Goal: Task Accomplishment & Management: Manage account settings

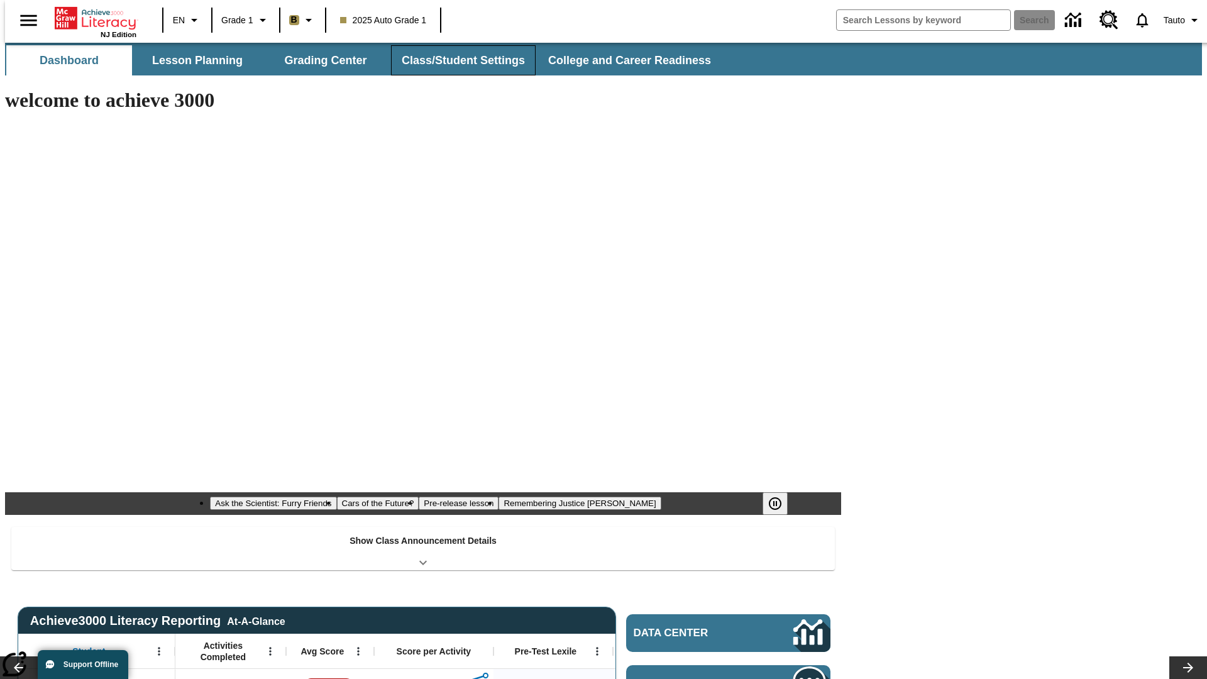
click at [456, 60] on button "Class/Student Settings" at bounding box center [463, 60] width 145 height 30
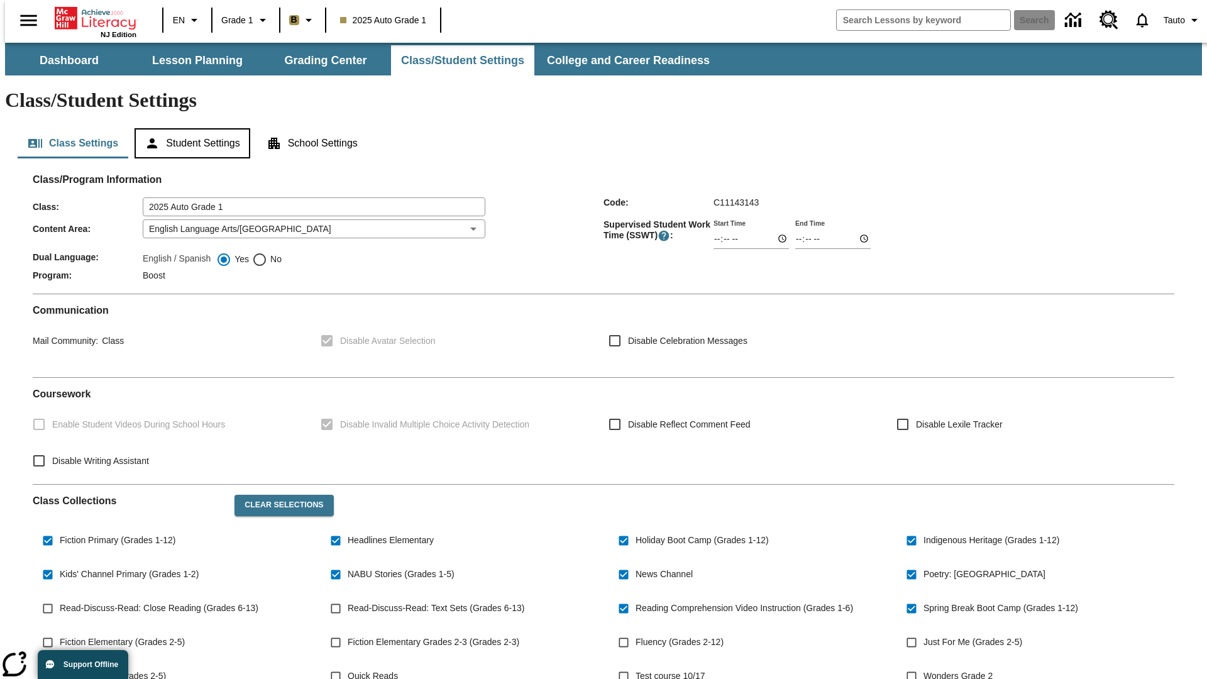
click at [189, 128] on button "Student Settings" at bounding box center [192, 143] width 115 height 30
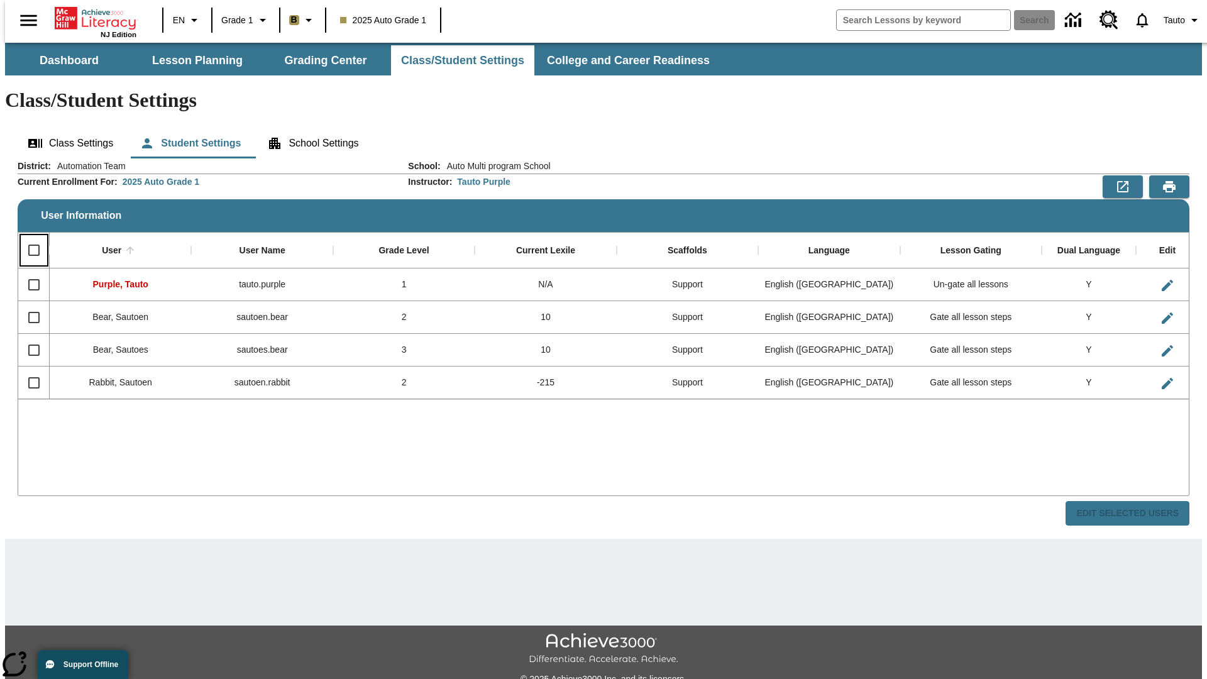
click at [28, 237] on input "Select all rows" at bounding box center [34, 250] width 26 height 26
checkbox input "true"
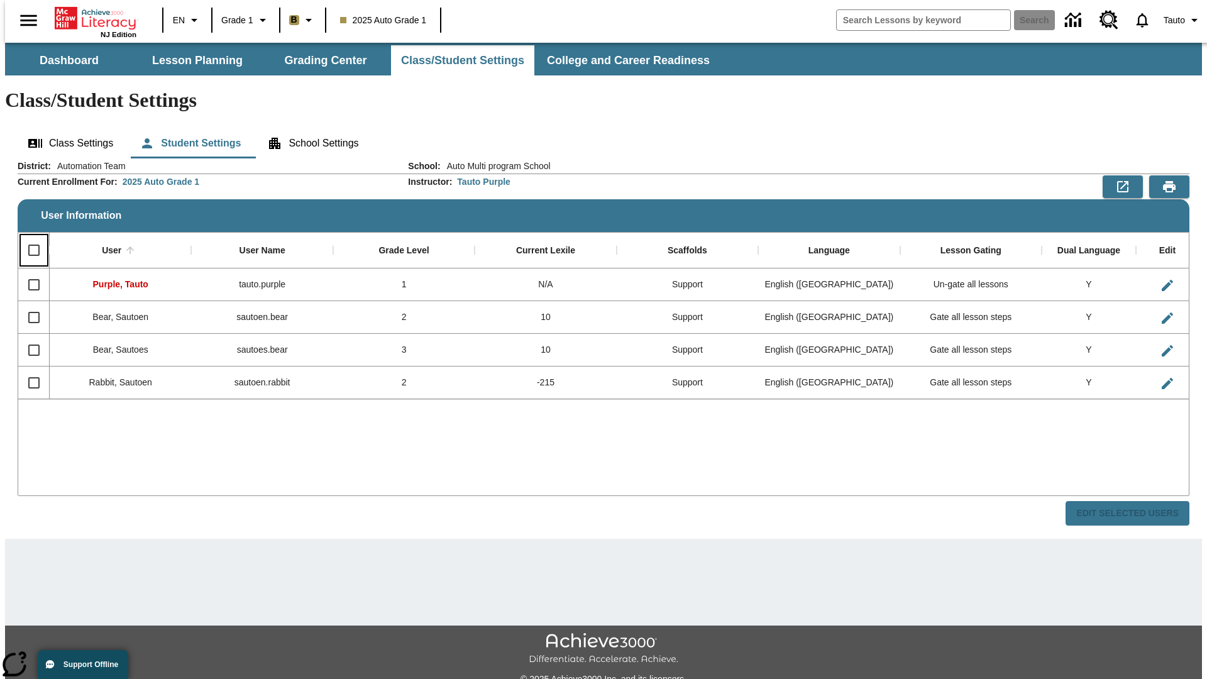
checkbox input "true"
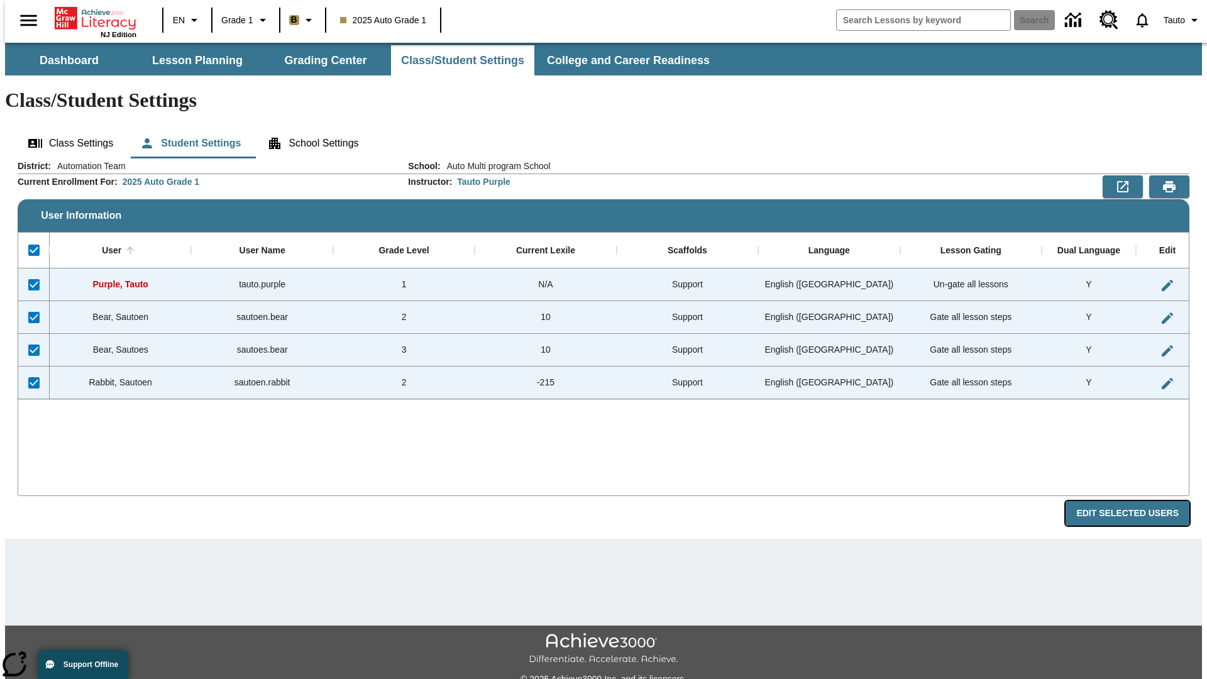
click at [1137, 501] on button "Edit Selected Users" at bounding box center [1128, 513] width 124 height 25
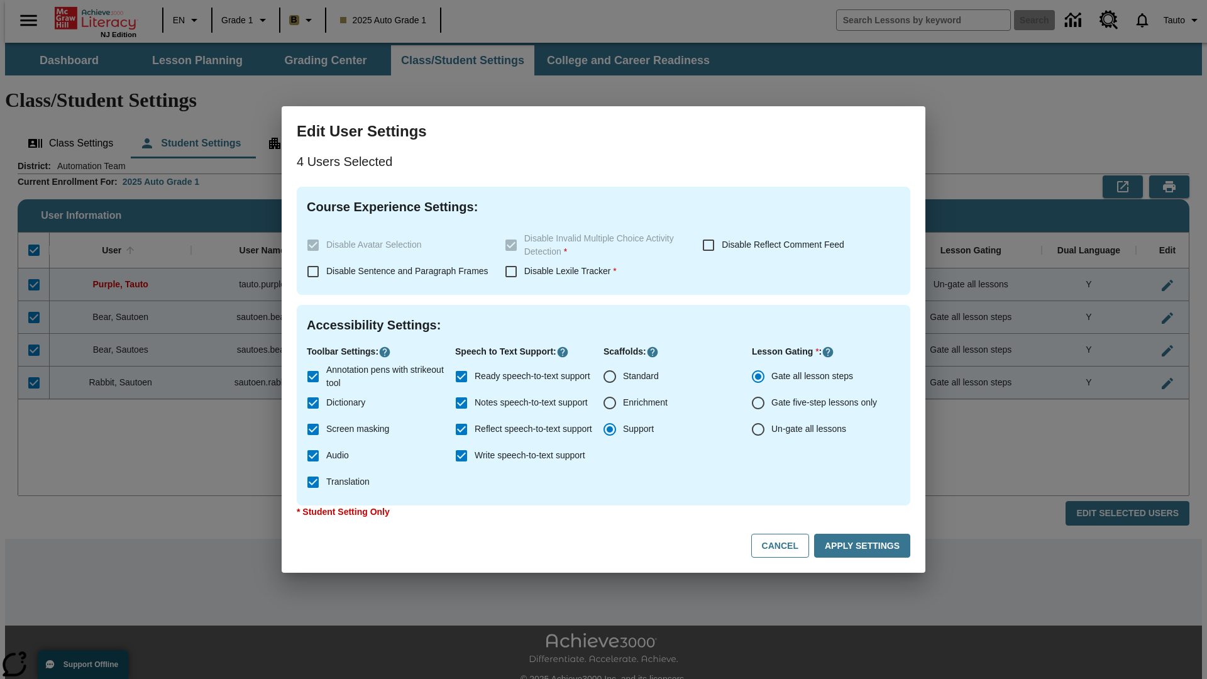
click at [610, 403] on input "Enrichment" at bounding box center [610, 403] width 26 height 26
click at [786, 546] on button "Cancel" at bounding box center [780, 546] width 58 height 25
radio input "false"
radio input "true"
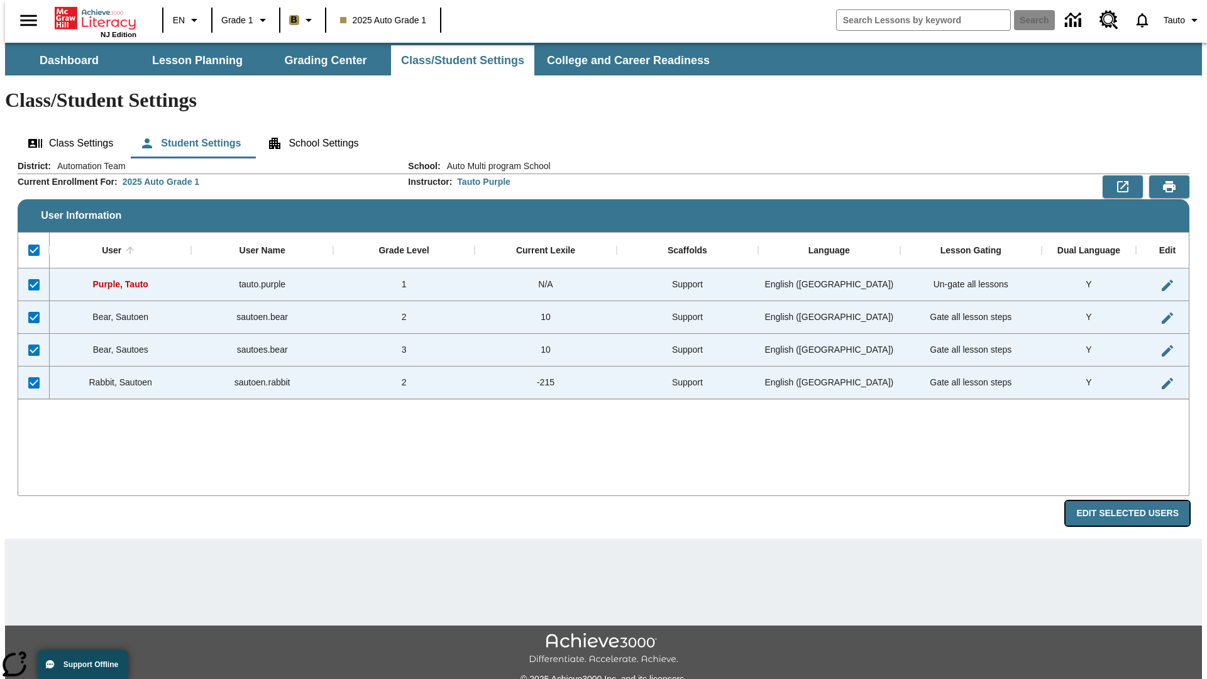
click at [1137, 501] on button "Edit Selected Users" at bounding box center [1128, 513] width 124 height 25
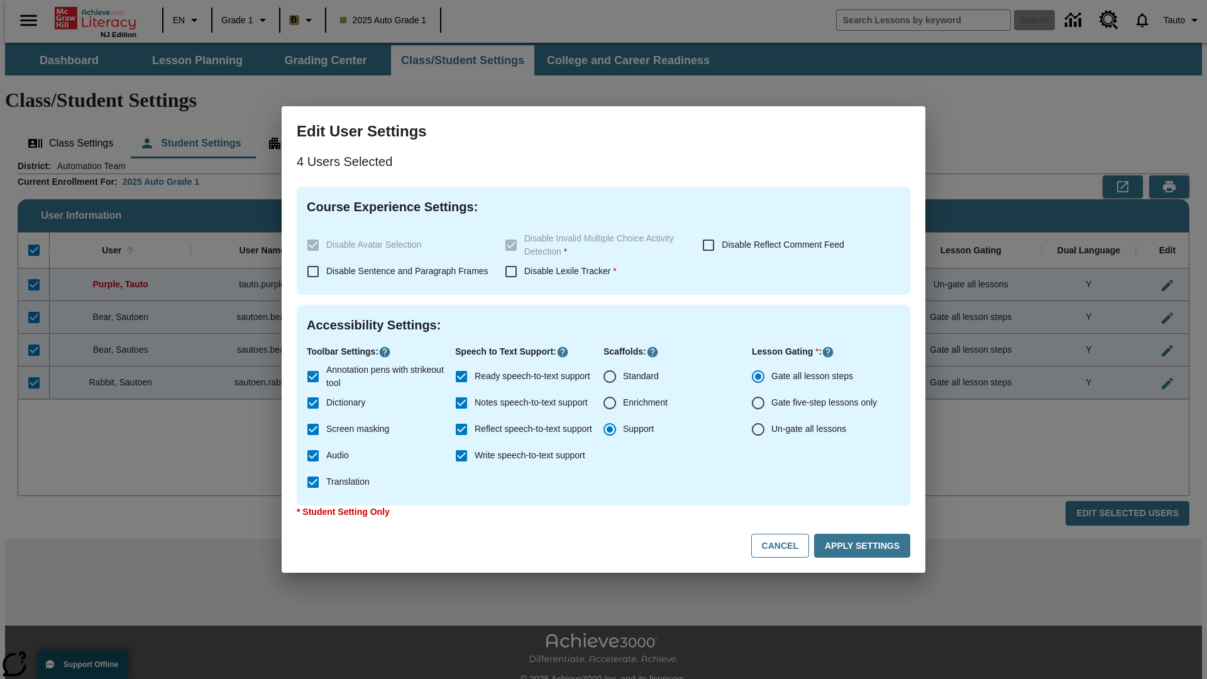
click at [610, 403] on input "Enrichment" at bounding box center [610, 403] width 26 height 26
click at [864, 546] on button "Apply Settings" at bounding box center [862, 546] width 96 height 25
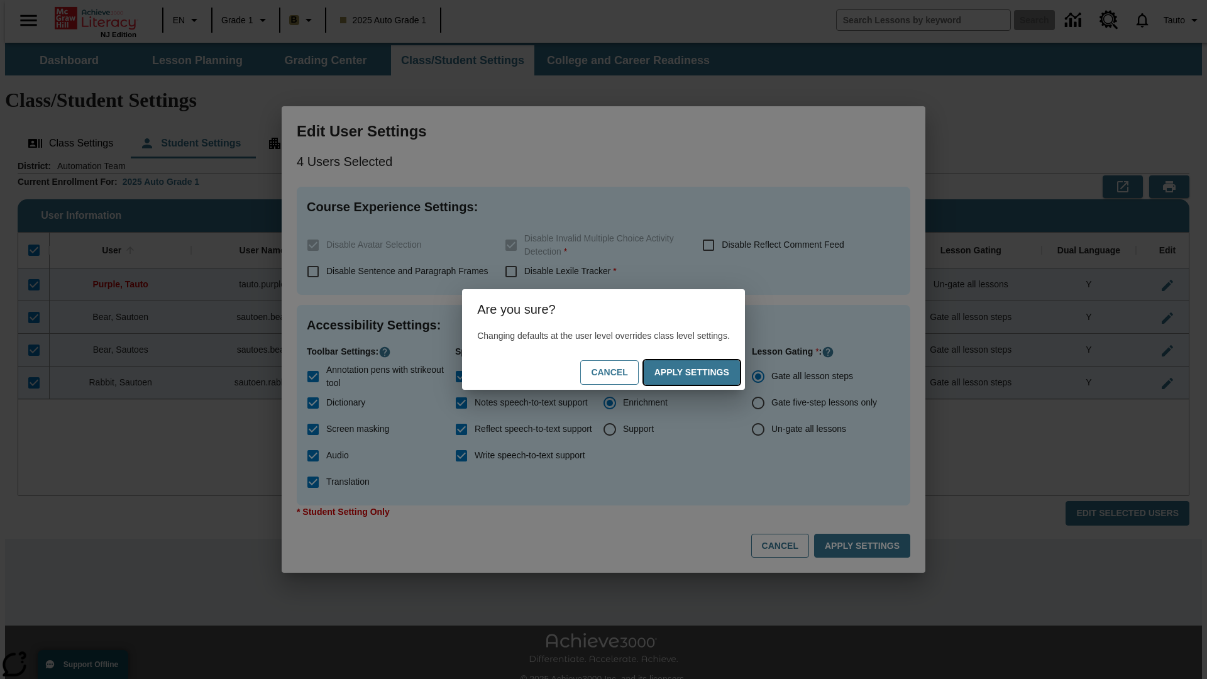
click at [704, 372] on button "Apply Settings" at bounding box center [692, 372] width 96 height 25
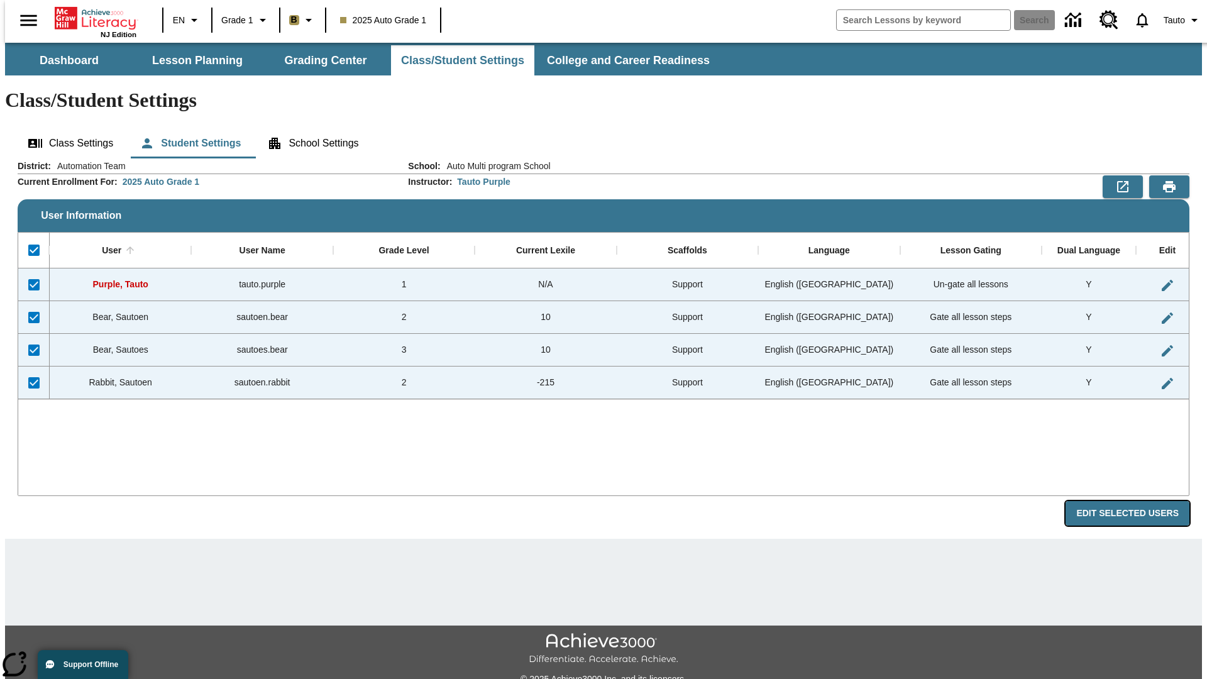
radio input "false"
radio input "true"
checkbox input "false"
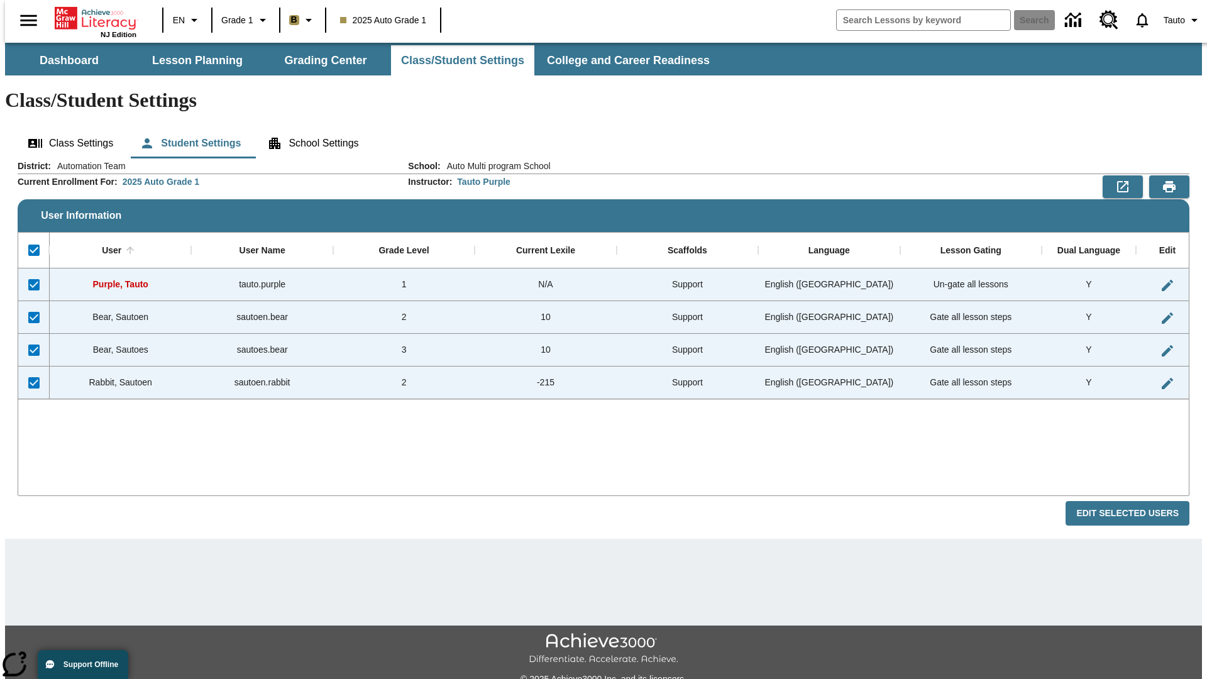
checkbox input "false"
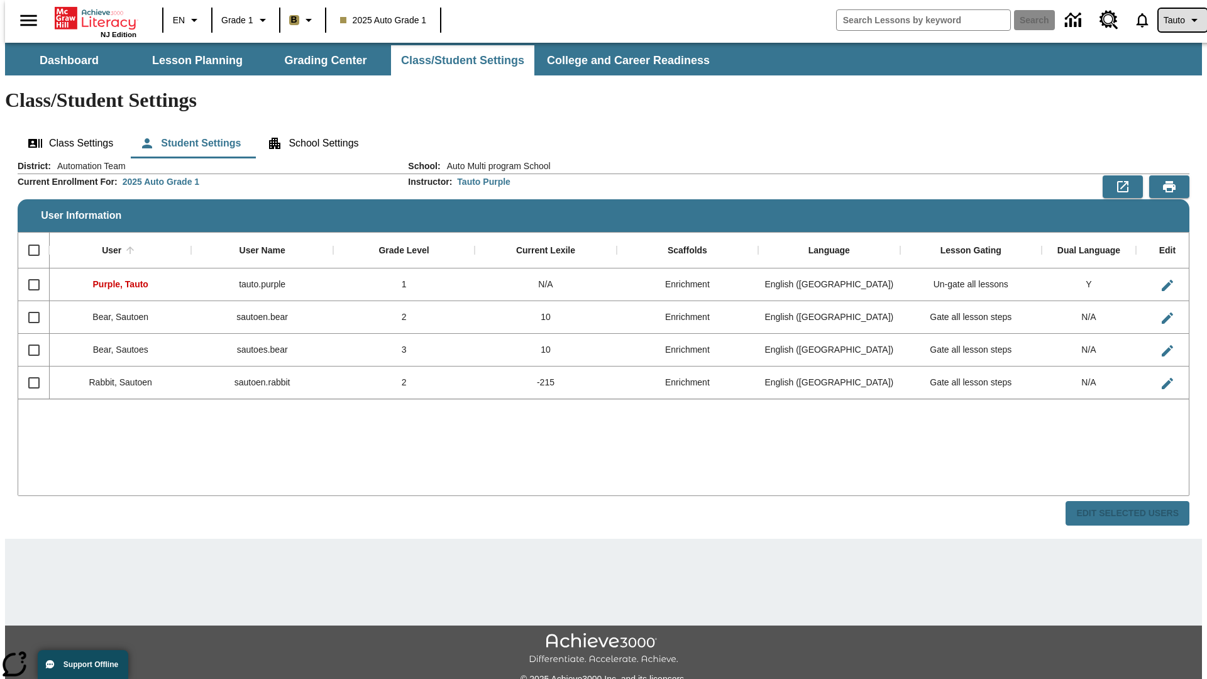
click at [1176, 20] on span "Tauto" at bounding box center [1174, 20] width 21 height 13
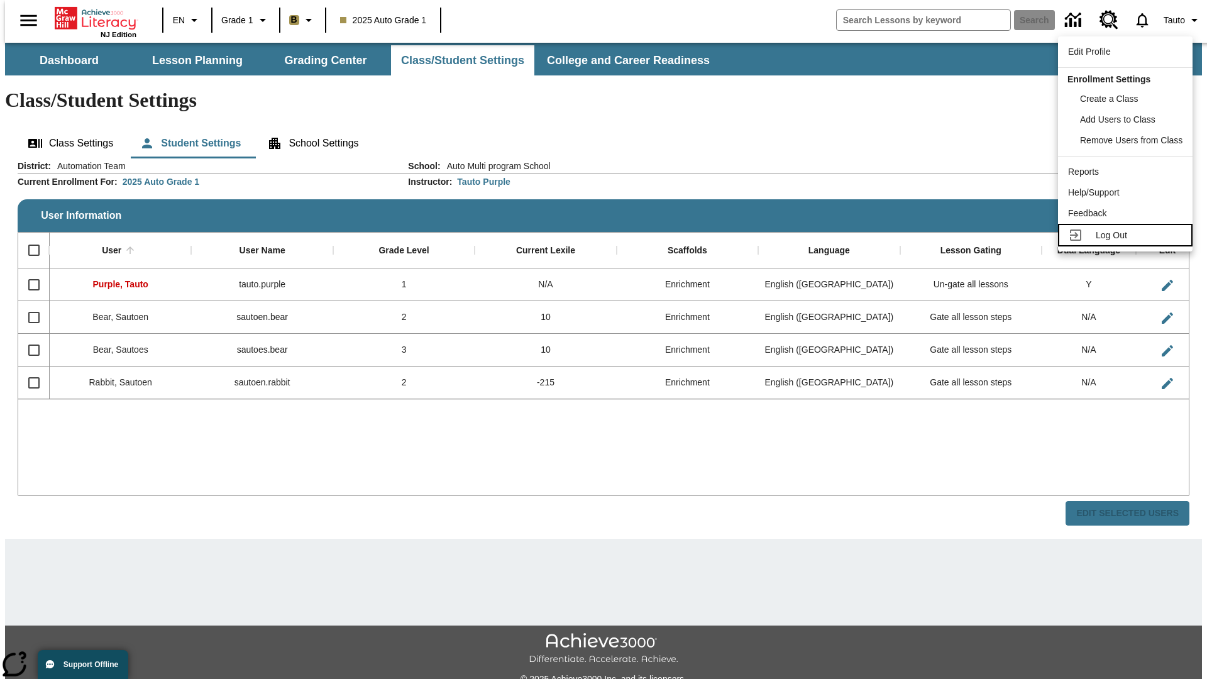
click at [1127, 235] on span "Log Out" at bounding box center [1111, 235] width 31 height 10
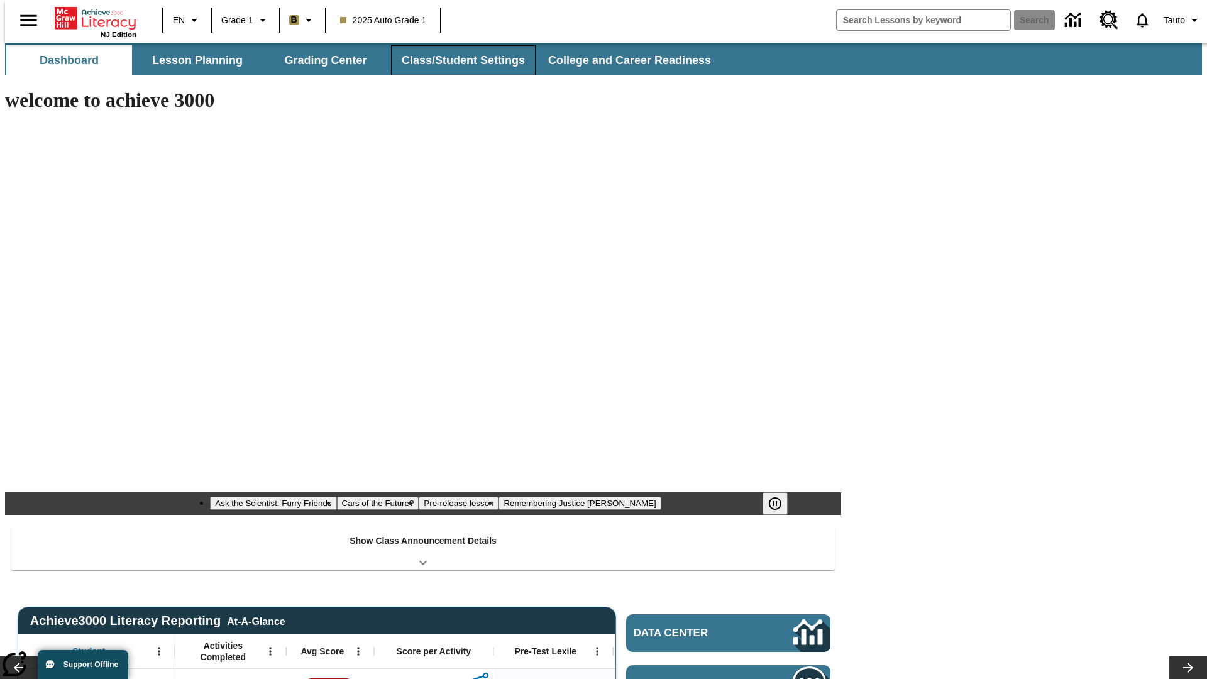
click at [456, 60] on button "Class/Student Settings" at bounding box center [463, 60] width 145 height 30
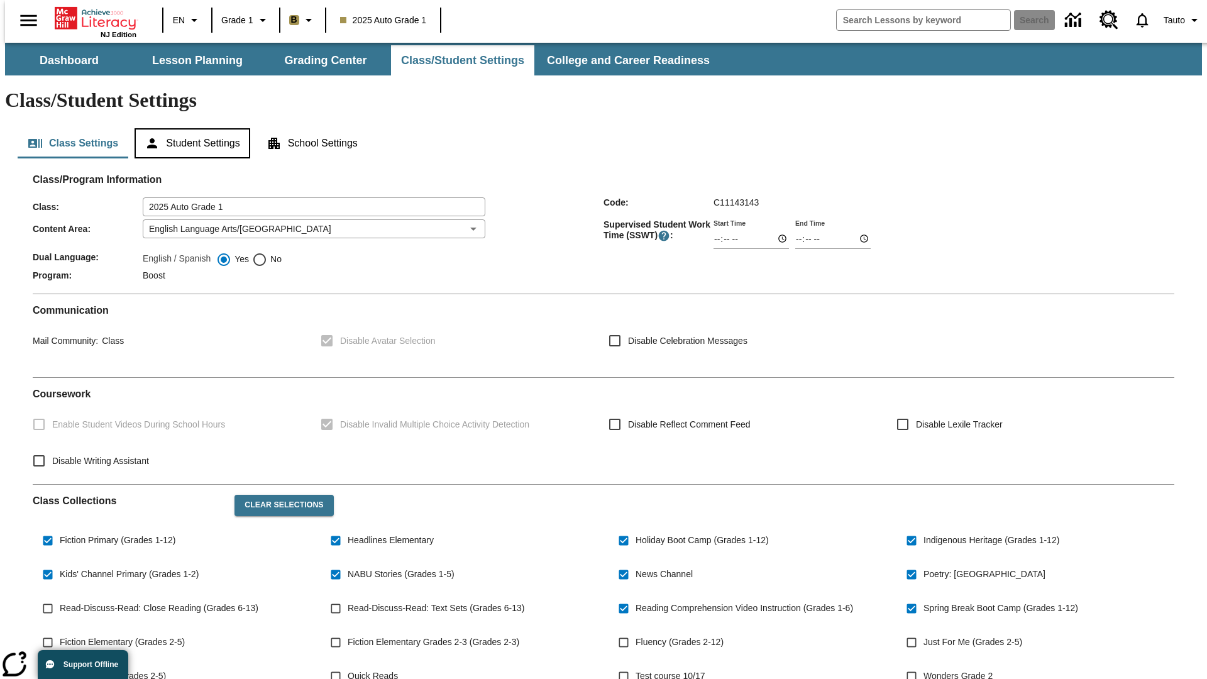
click at [189, 128] on button "Student Settings" at bounding box center [192, 143] width 115 height 30
